Goal: Information Seeking & Learning: Learn about a topic

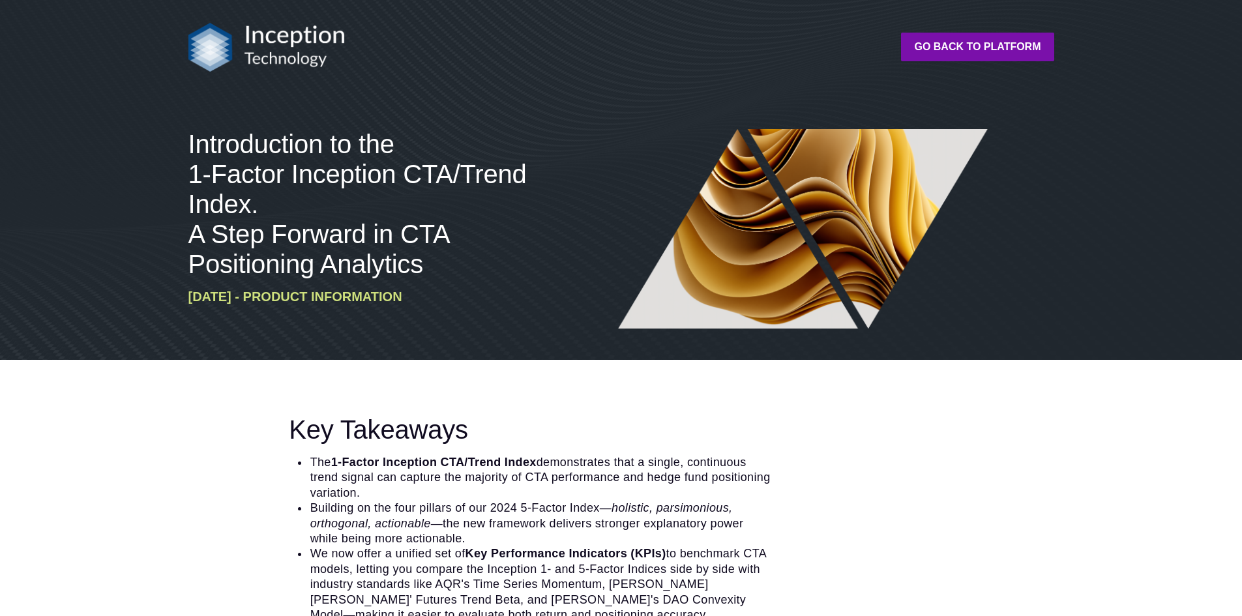
drag, startPoint x: 663, startPoint y: 197, endPoint x: 470, endPoint y: 496, distance: 356.6
drag, startPoint x: 470, startPoint y: 496, endPoint x: 263, endPoint y: 482, distance: 207.2
click at [263, 482] on div "Key Takeaways The 1-Factor Inception CTA/Trend Index demonstrates that a single…" at bounding box center [511, 519] width 647 height 208
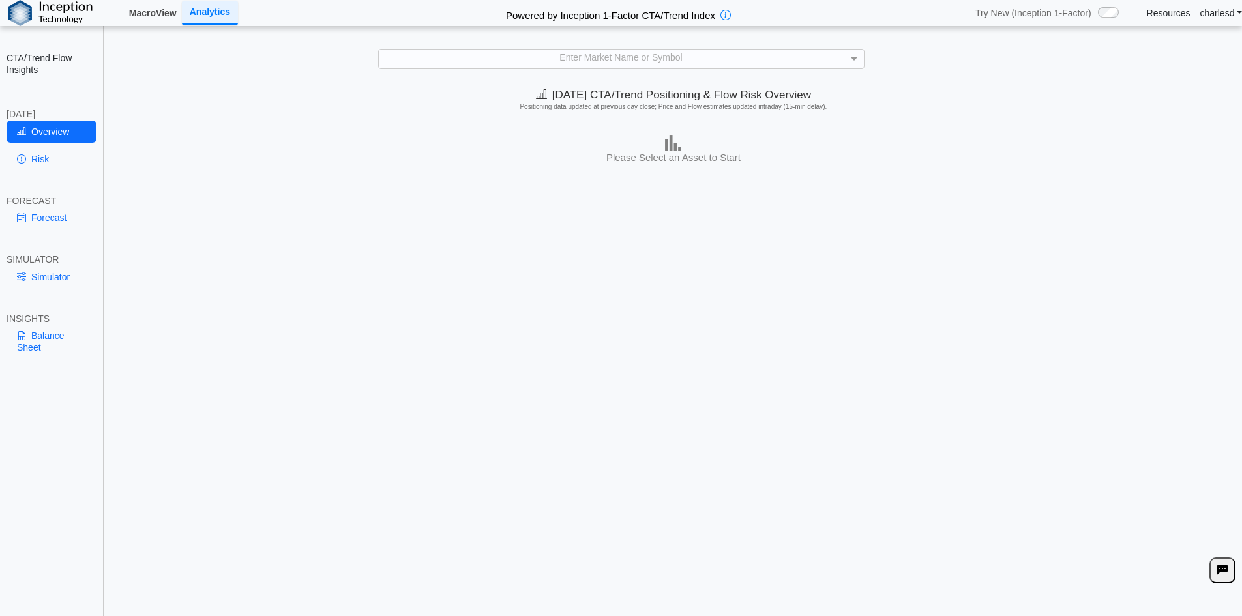
click at [138, 10] on link "MacroView" at bounding box center [153, 13] width 58 height 22
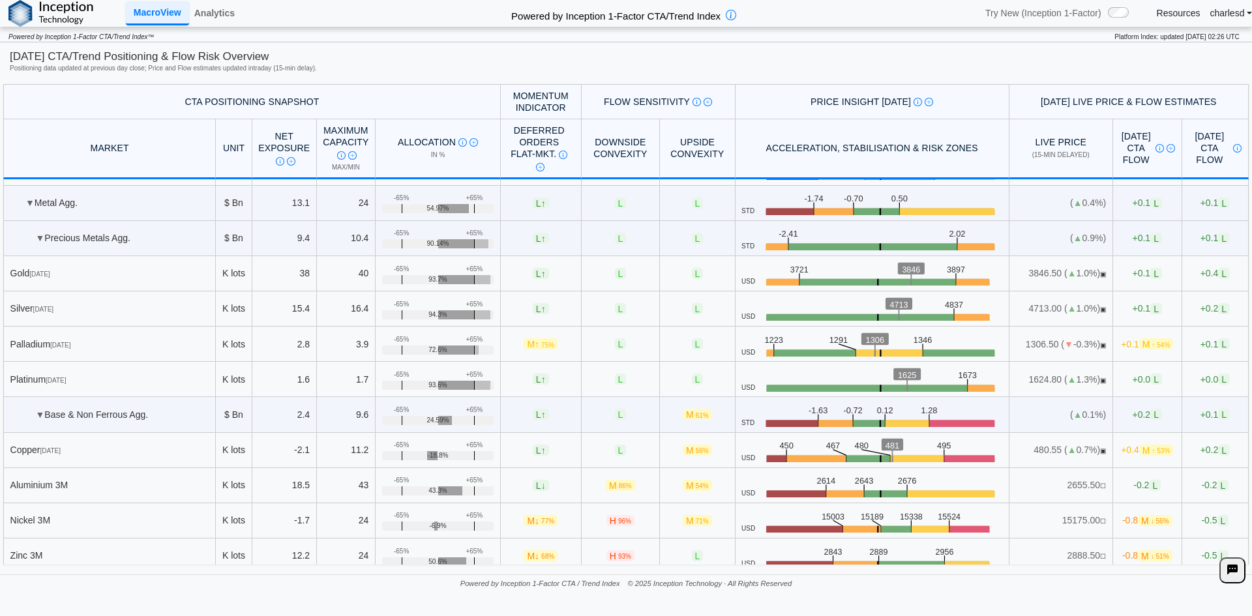
scroll to position [1761, 0]
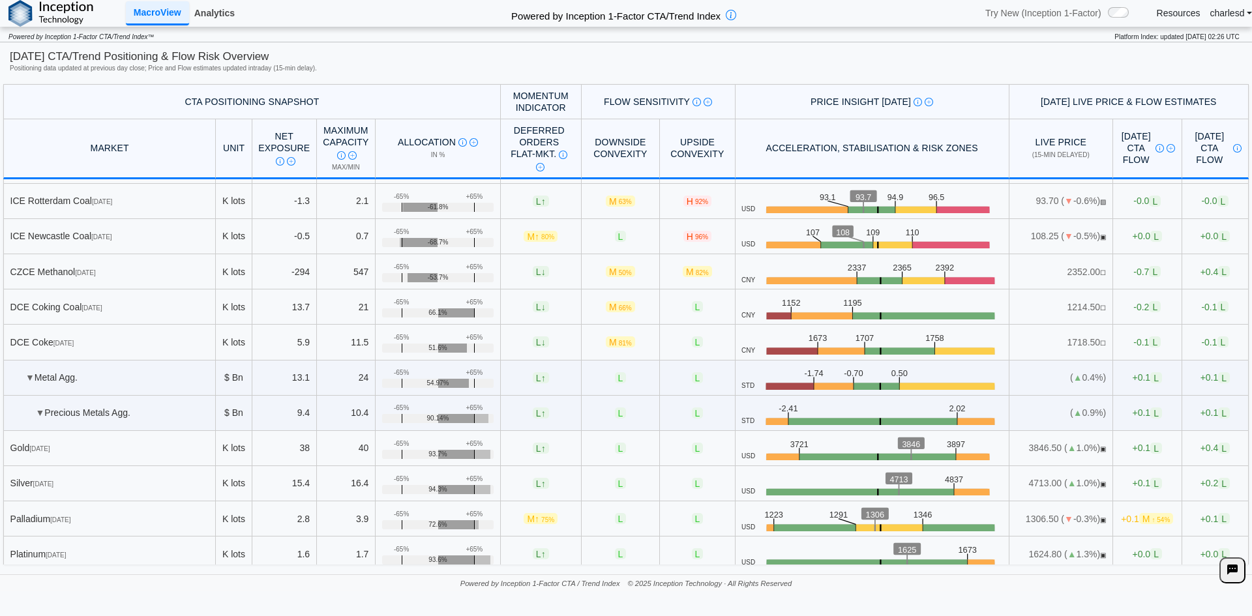
click at [222, 8] on link "Analytics" at bounding box center [214, 13] width 51 height 22
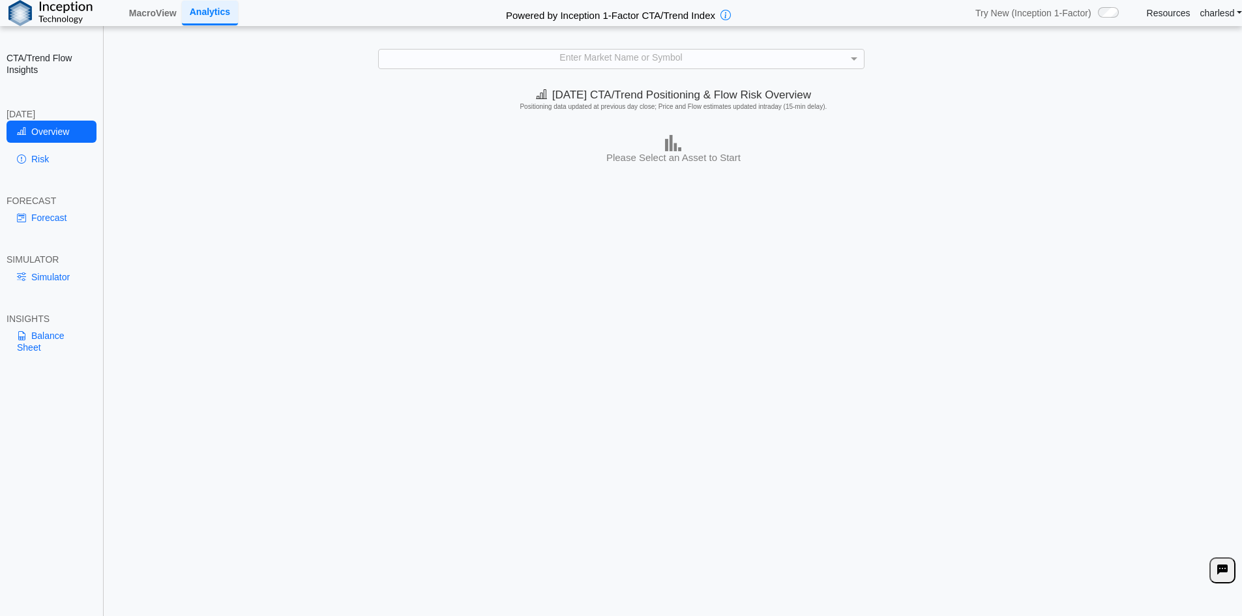
click at [547, 69] on div "**********" at bounding box center [621, 317] width 1242 height 635
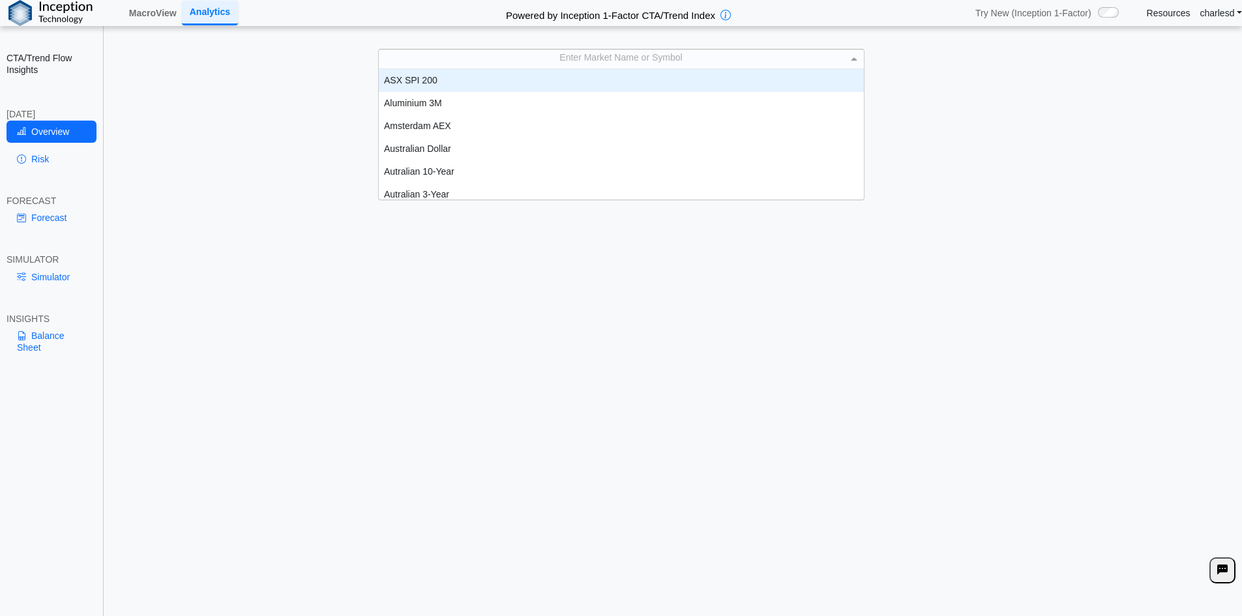
click at [546, 67] on div "Enter Market Name or Symbol" at bounding box center [621, 59] width 485 height 18
type input "***"
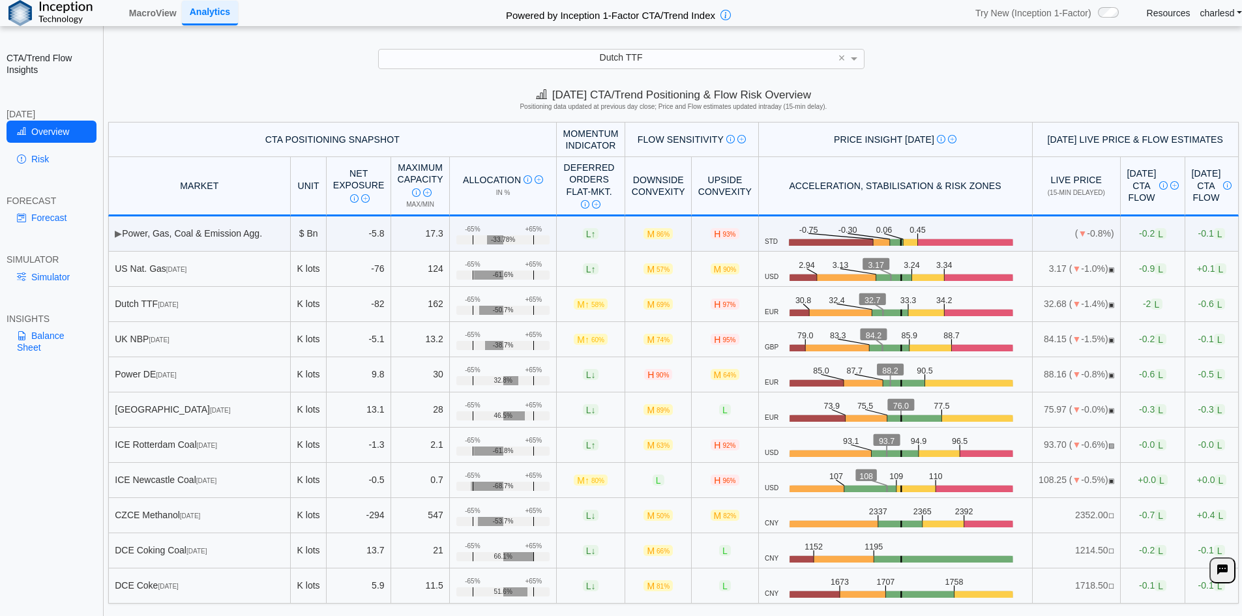
click at [35, 282] on link "Simulator" at bounding box center [52, 277] width 90 height 22
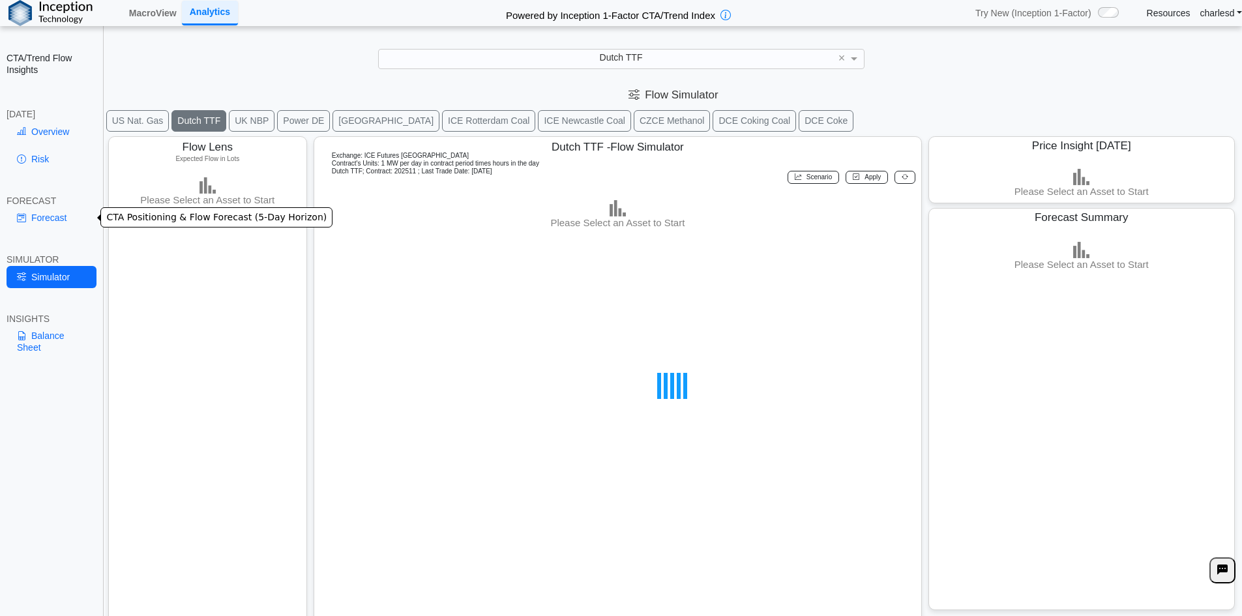
click at [35, 222] on link "Forecast" at bounding box center [52, 218] width 90 height 22
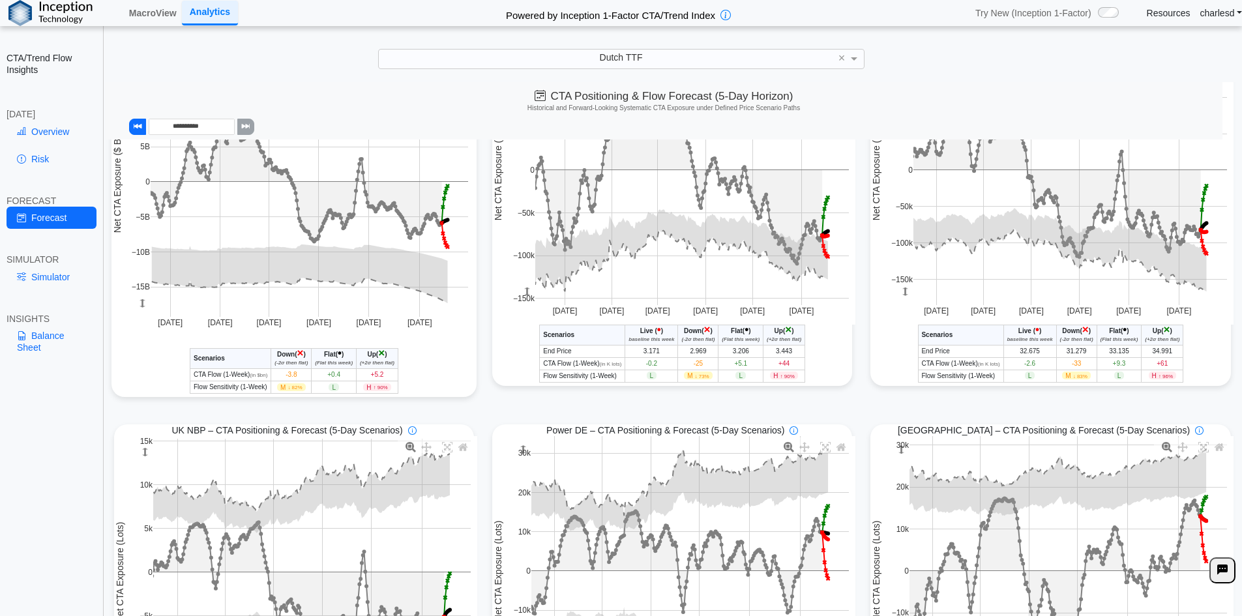
scroll to position [0, 0]
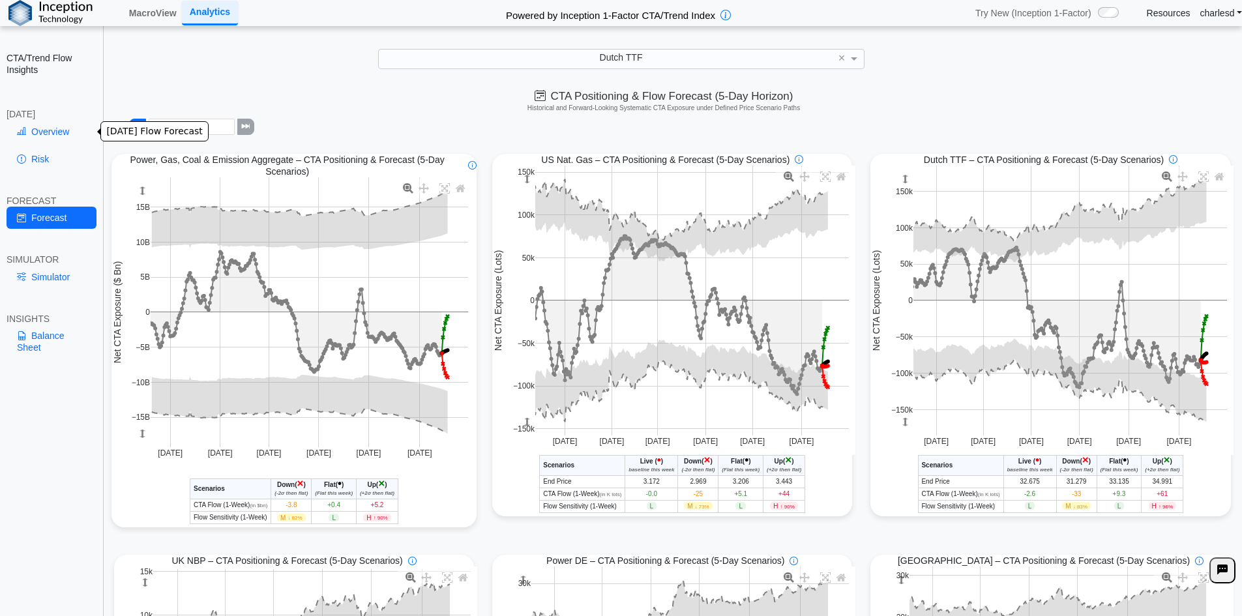
click at [54, 127] on link "Overview" at bounding box center [52, 132] width 90 height 22
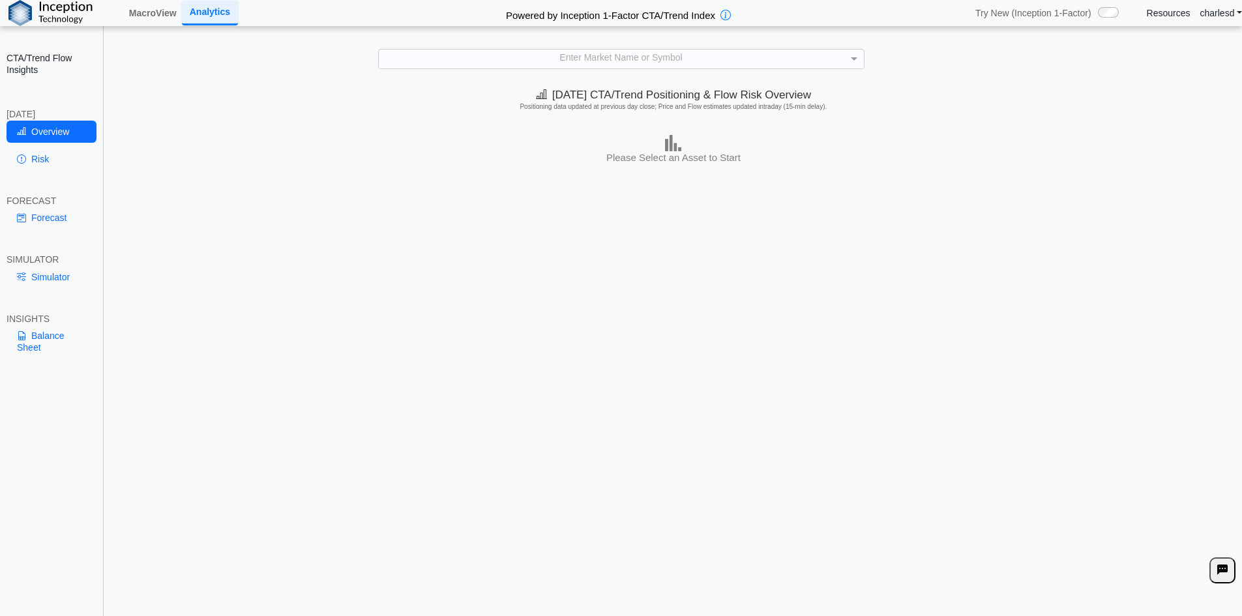
click at [502, 63] on div "Enter Market Name or Symbol" at bounding box center [621, 59] width 485 height 18
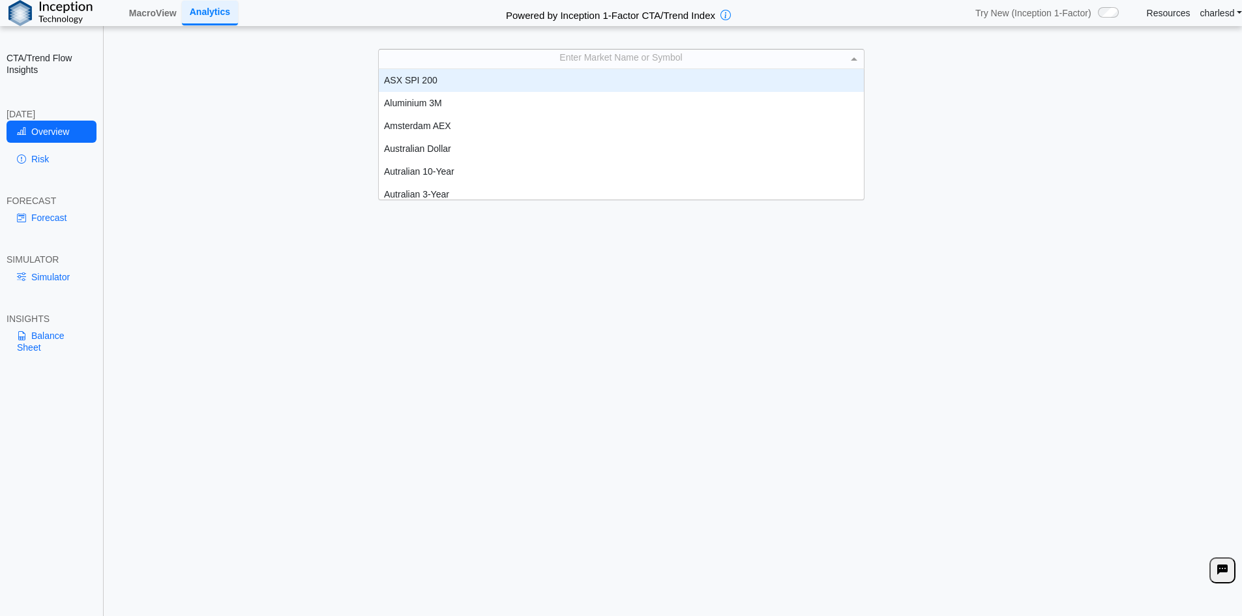
scroll to position [10, 10]
type input "**"
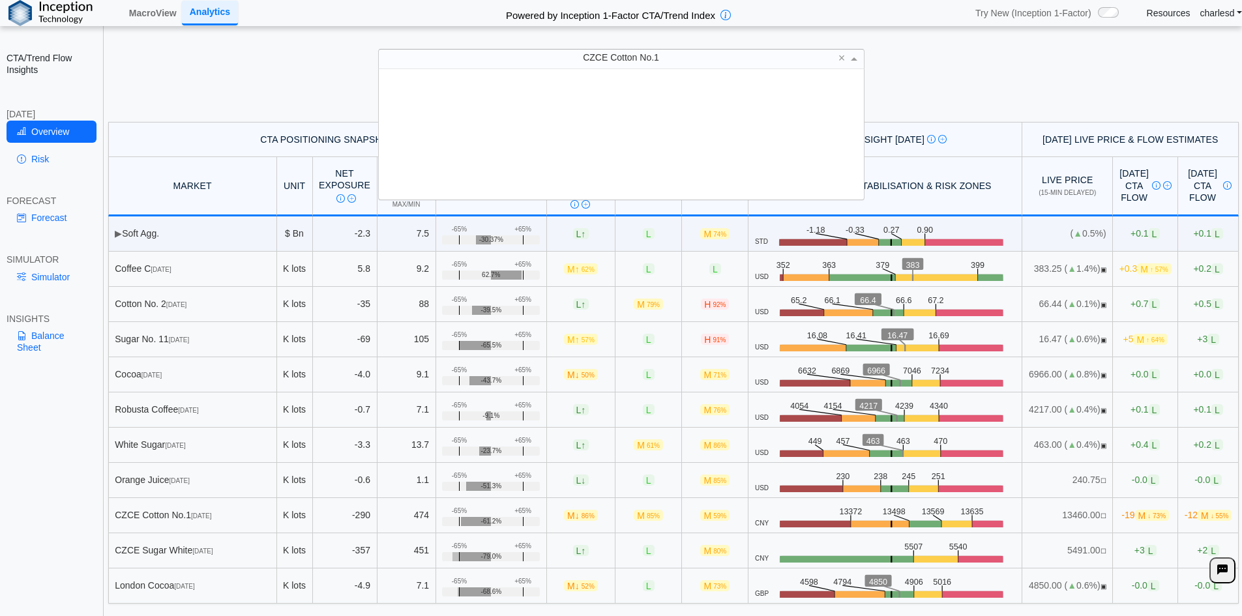
click at [502, 63] on div "CZCE Cotton No.1" at bounding box center [621, 59] width 485 height 18
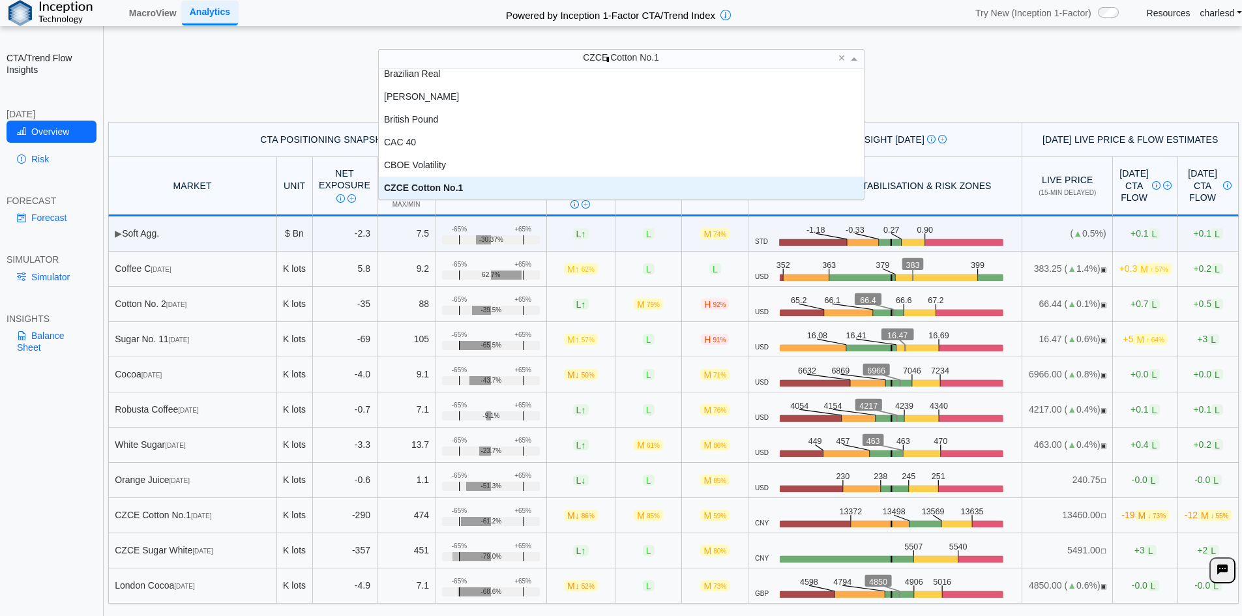
scroll to position [23, 0]
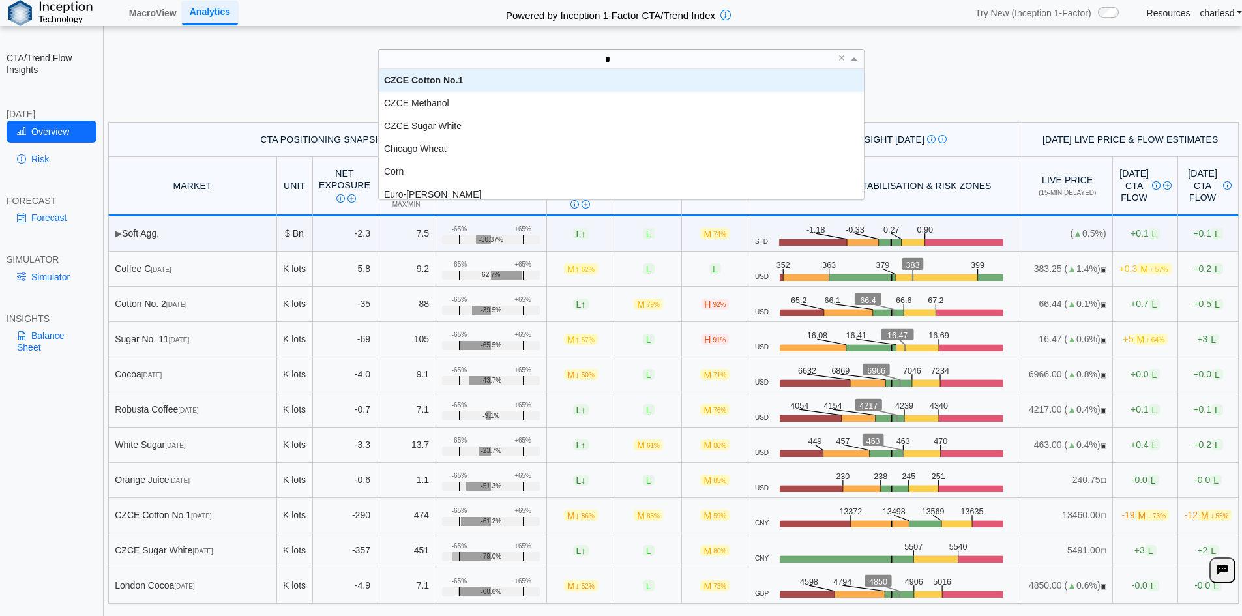
type input "**"
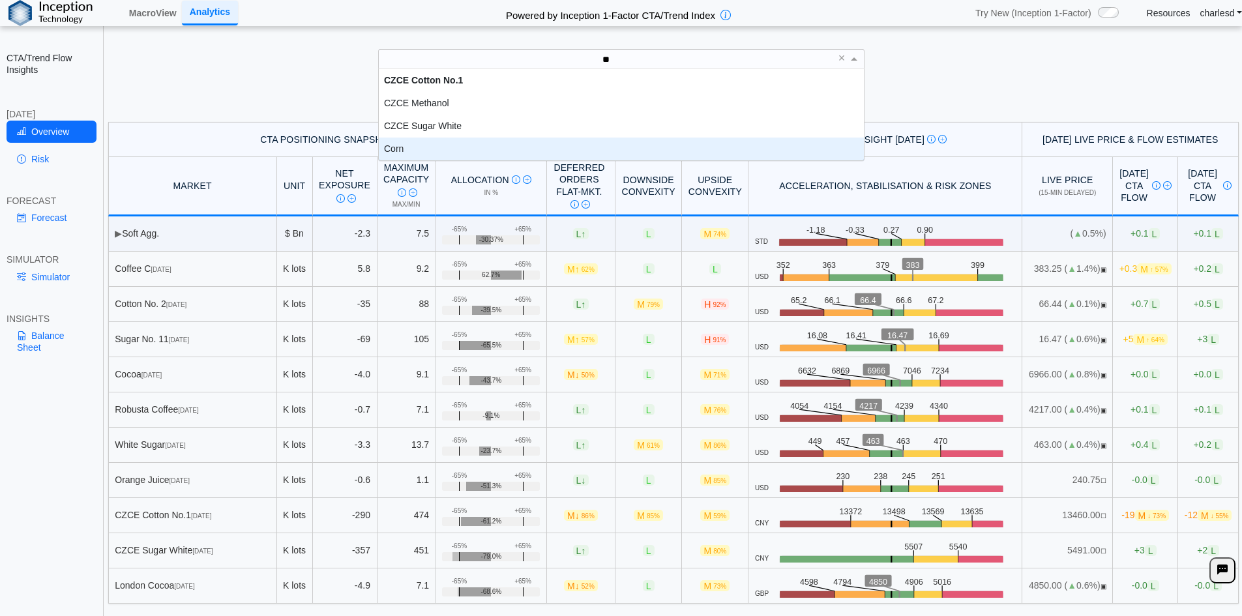
click at [426, 155] on div "Corn" at bounding box center [621, 149] width 485 height 23
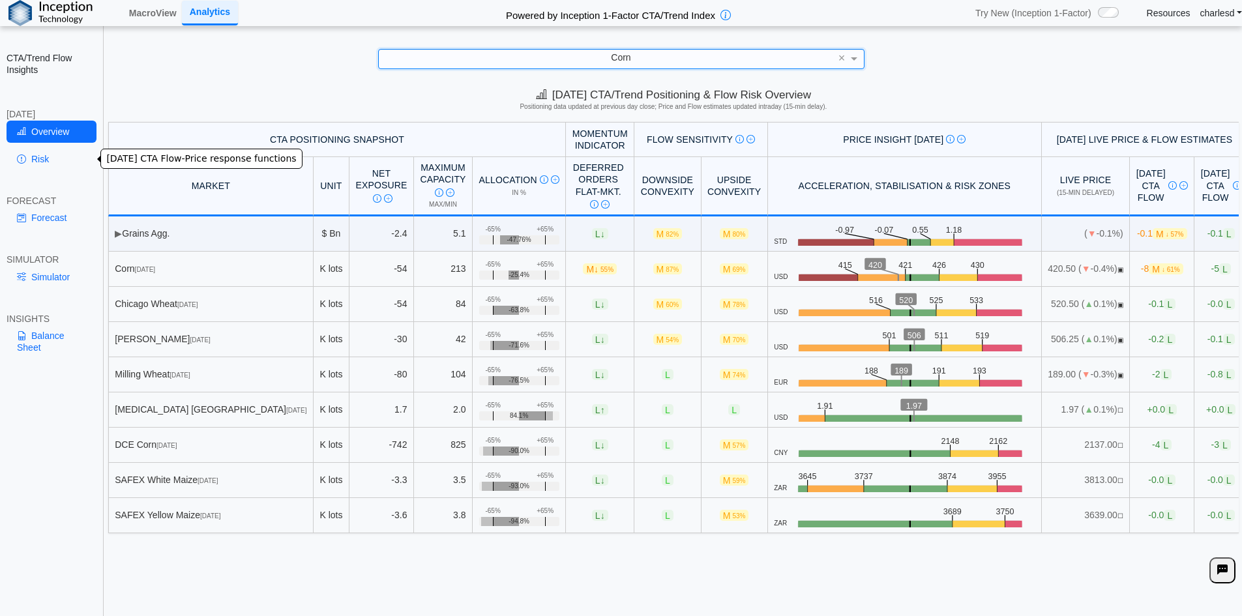
click at [27, 157] on link "Risk" at bounding box center [52, 159] width 90 height 22
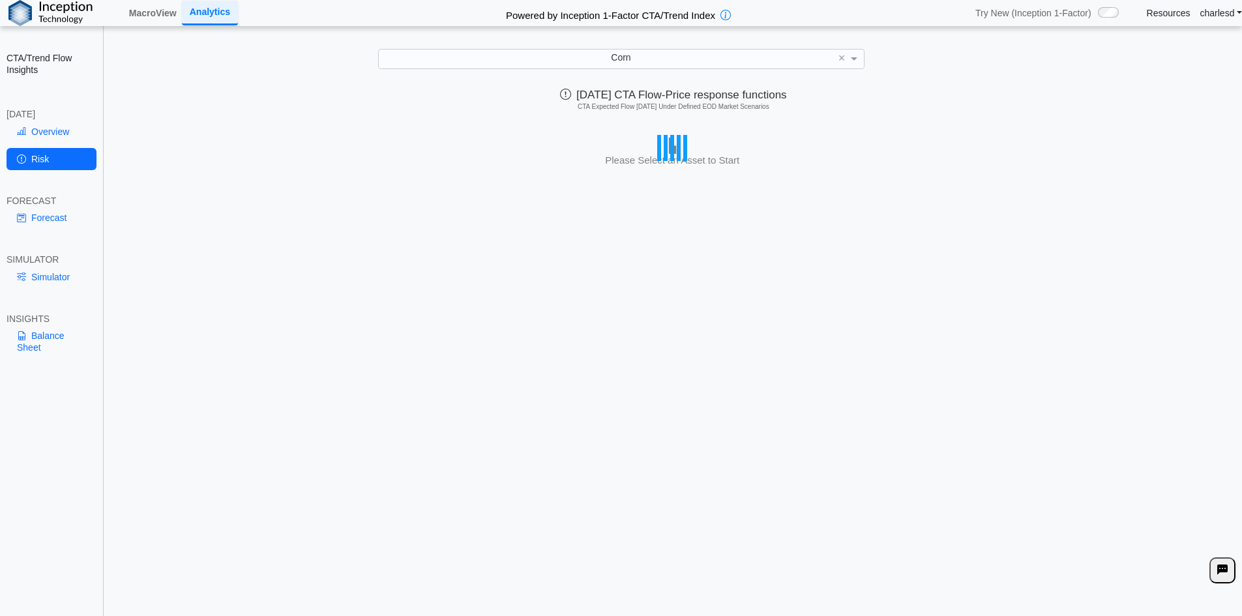
click at [56, 144] on div "Overview Risk" at bounding box center [52, 148] width 90 height 55
click at [56, 134] on link "Overview" at bounding box center [52, 132] width 90 height 22
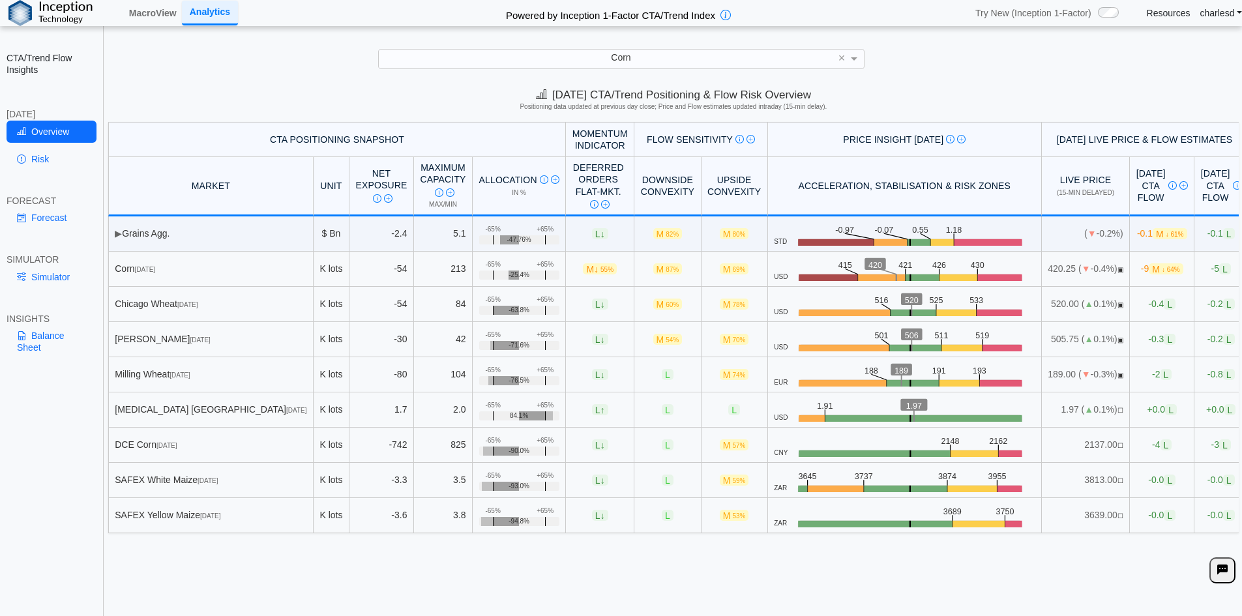
click at [670, 49] on div "Corn ×" at bounding box center [621, 59] width 487 height 20
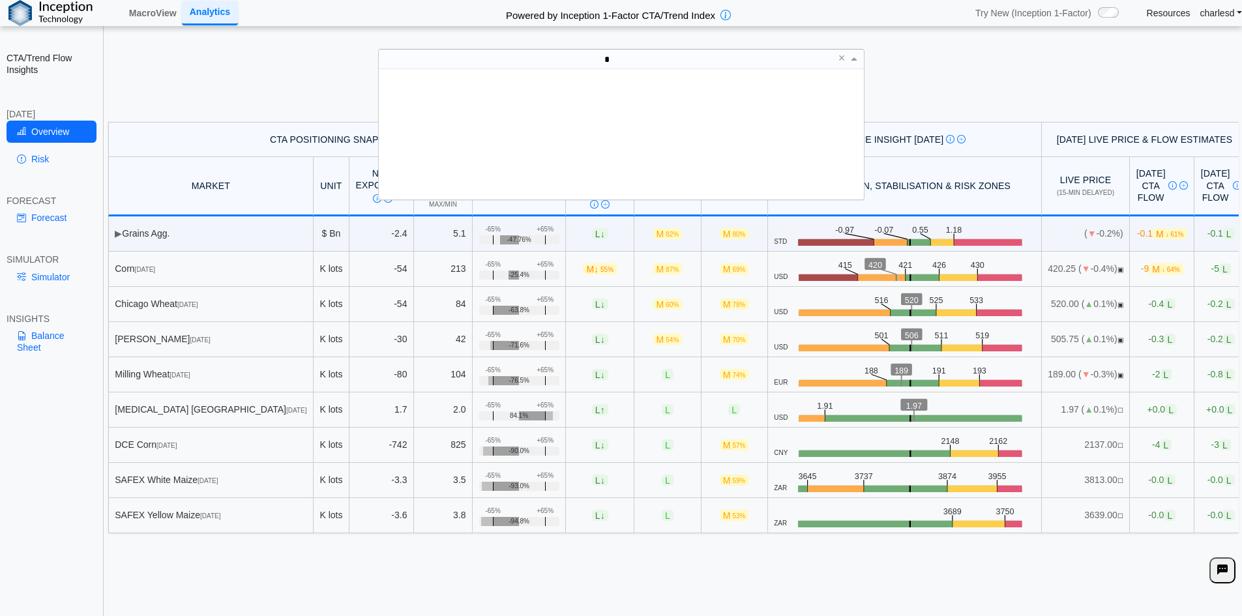
scroll to position [0, 0]
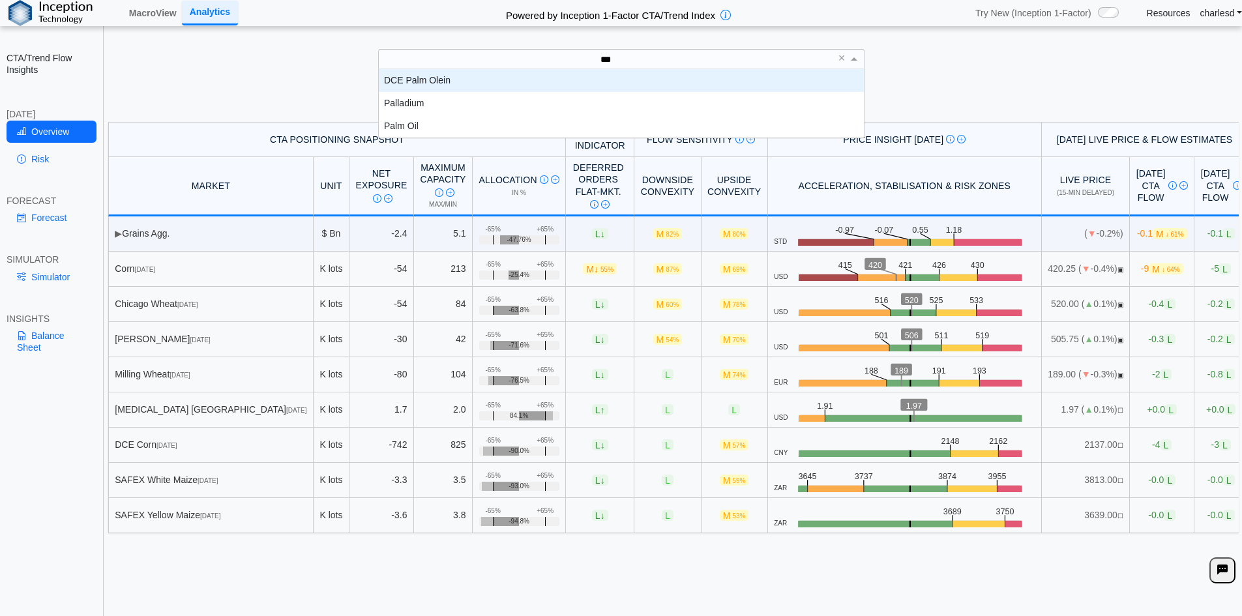
type input "****"
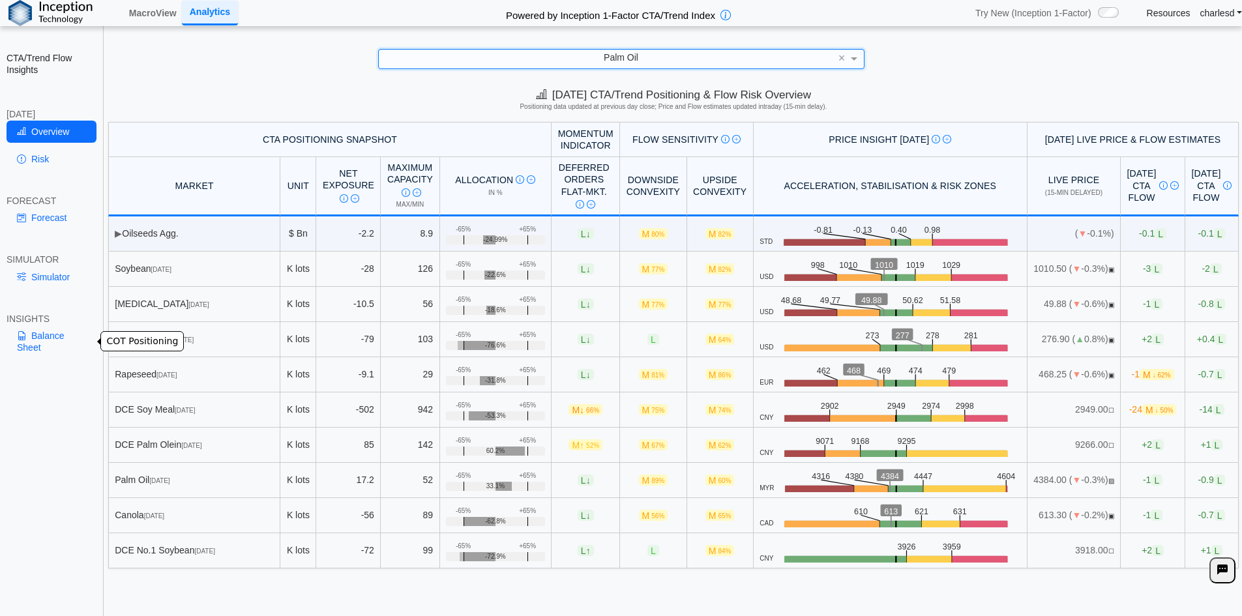
click at [58, 337] on link "Balance Sheet" at bounding box center [52, 342] width 90 height 34
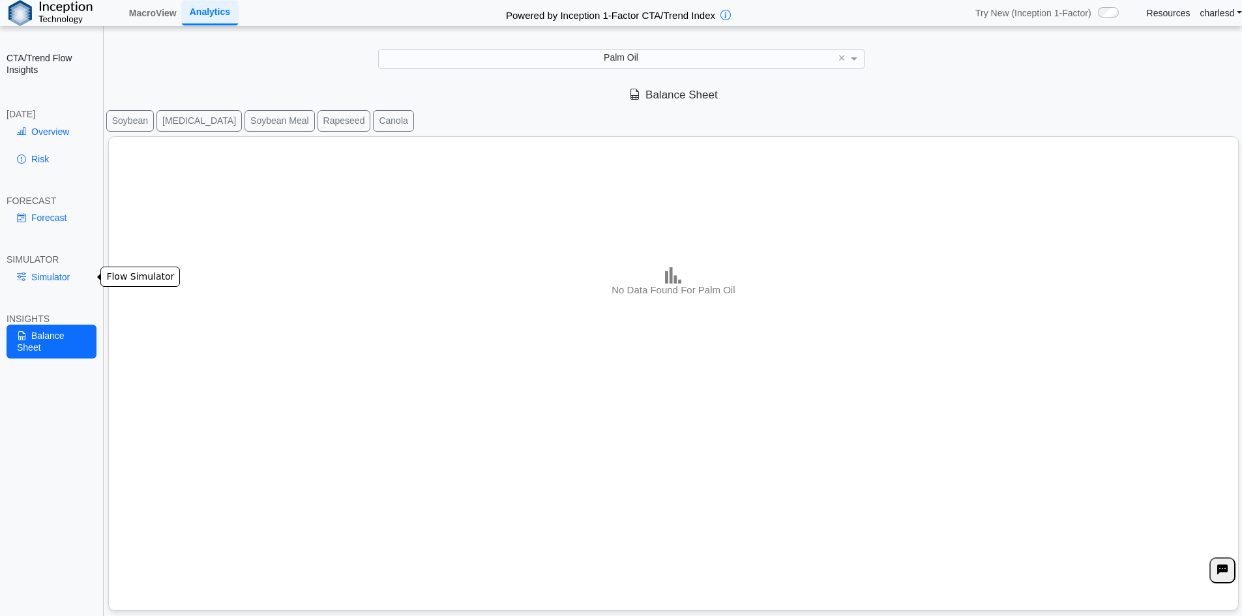
click at [55, 277] on link "Simulator" at bounding box center [52, 277] width 90 height 22
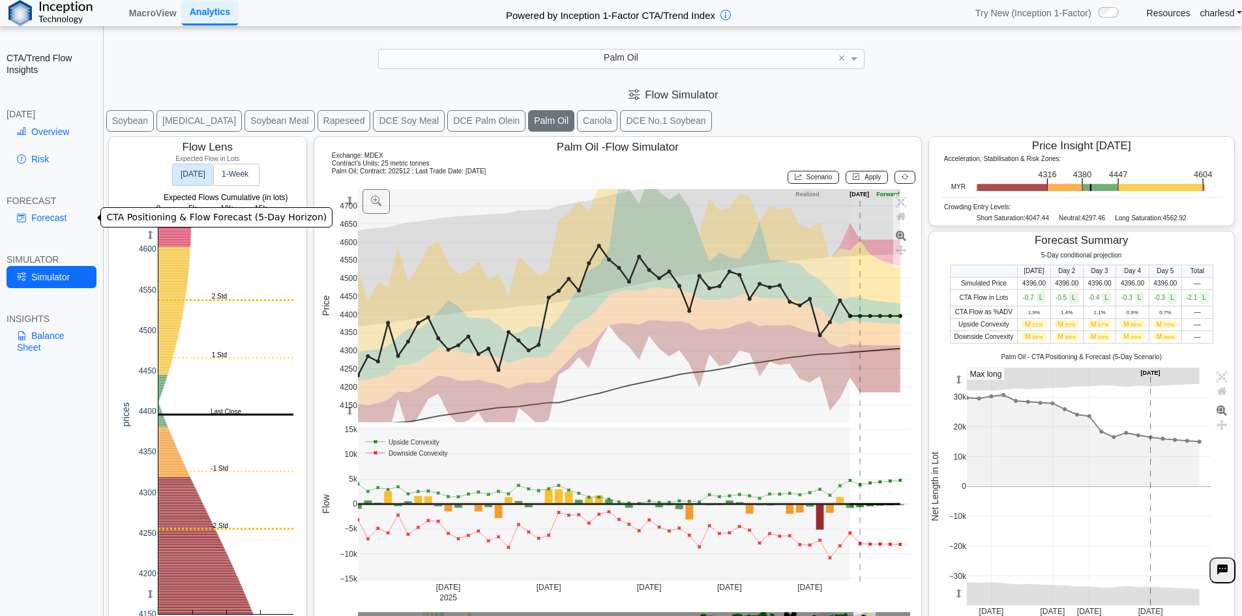
click at [52, 227] on link "Forecast" at bounding box center [52, 218] width 90 height 22
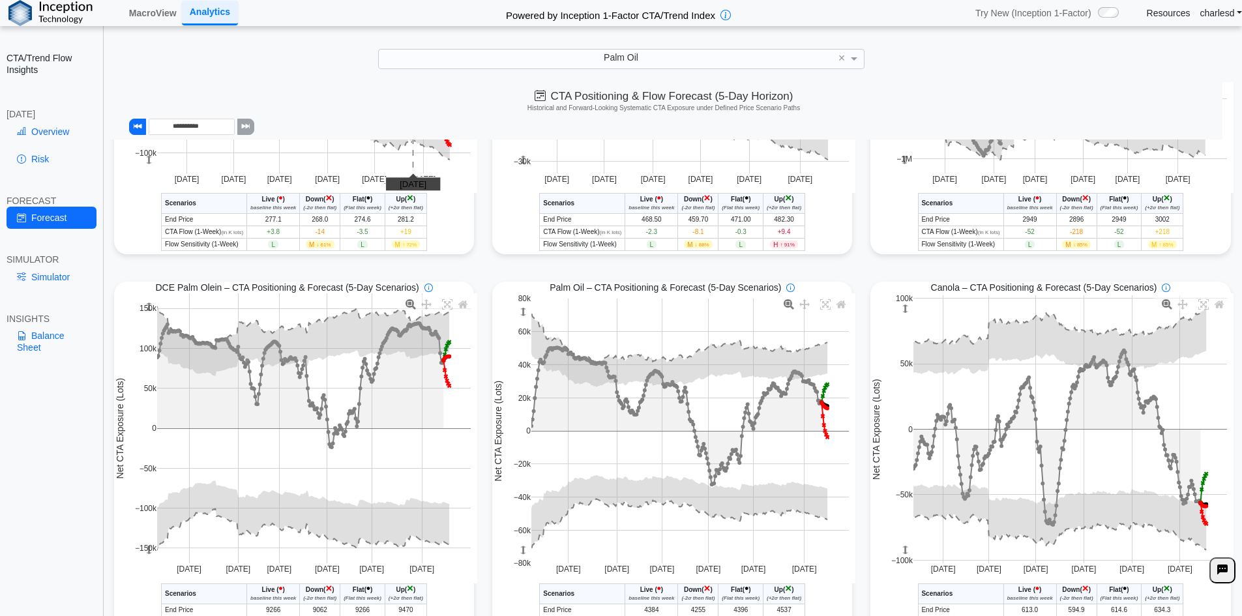
scroll to position [717, 0]
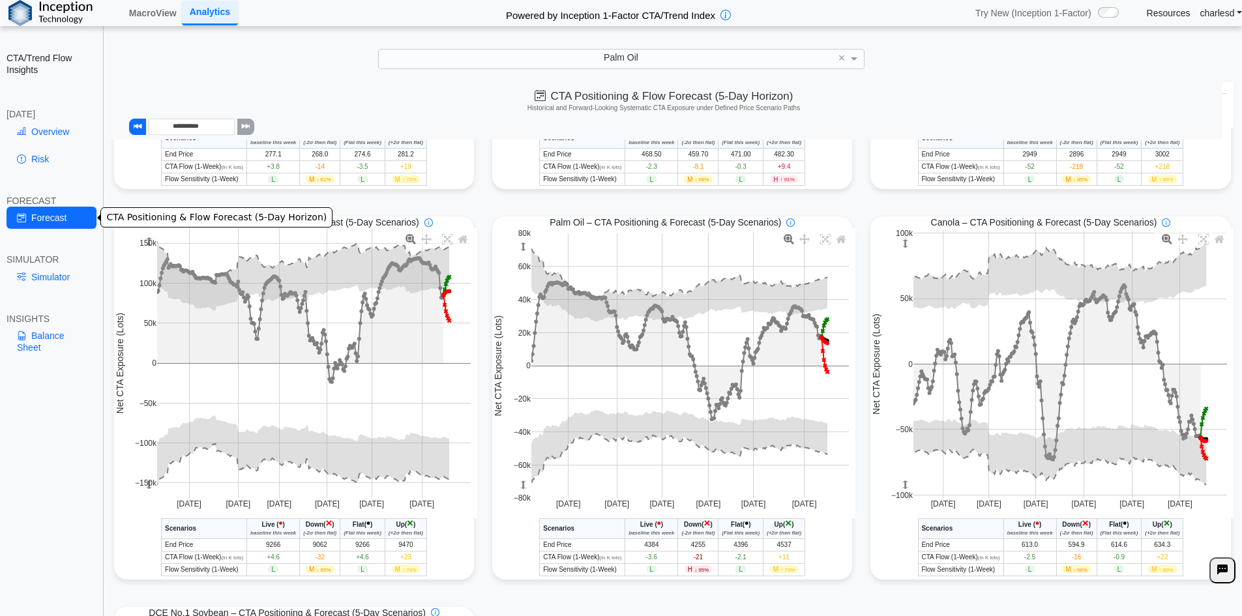
click at [48, 123] on link "Overview" at bounding box center [52, 132] width 90 height 22
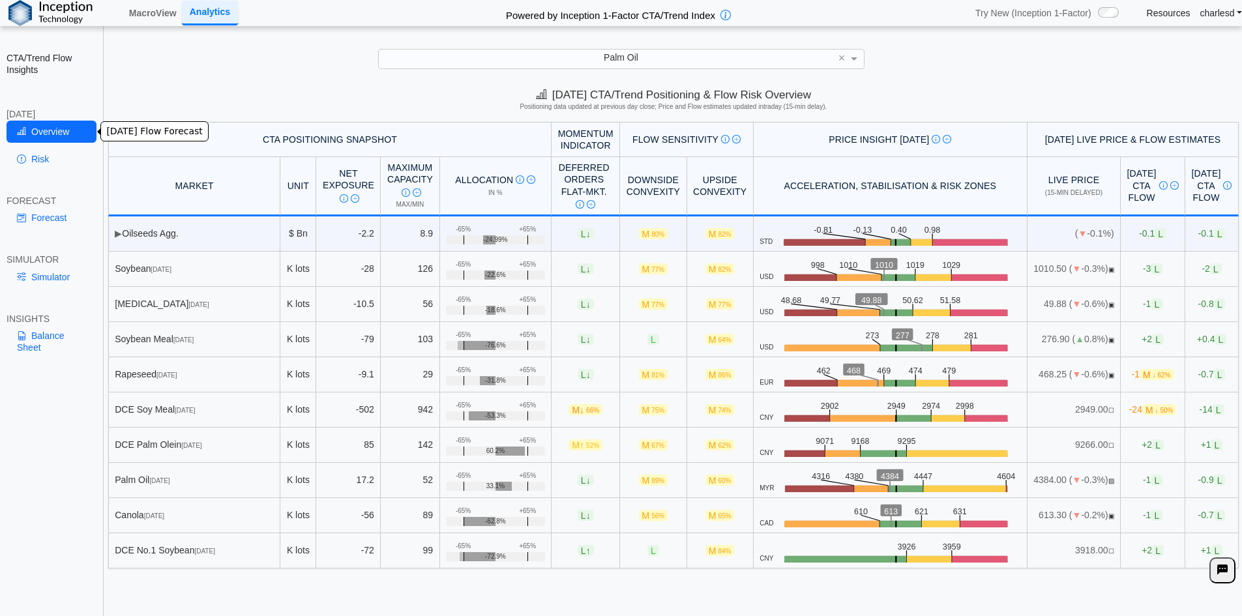
scroll to position [0, 0]
click at [48, 285] on link "Simulator" at bounding box center [52, 277] width 90 height 22
